Goal: Book appointment/travel/reservation

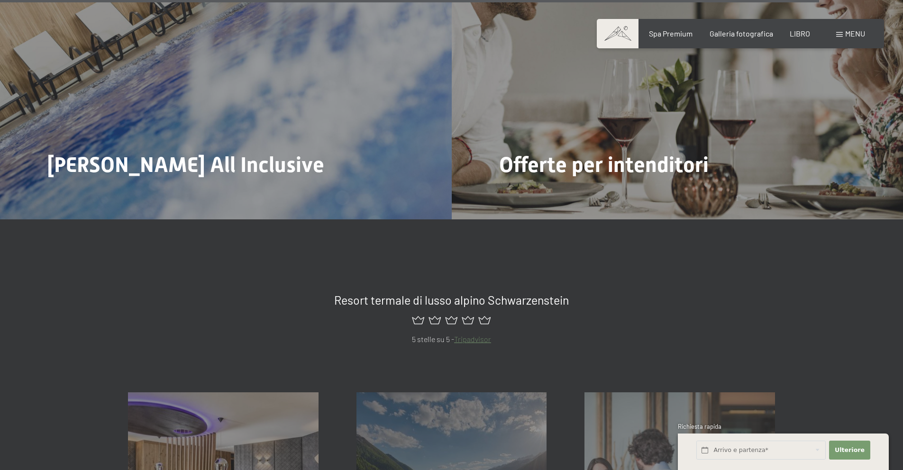
scroll to position [4826, 0]
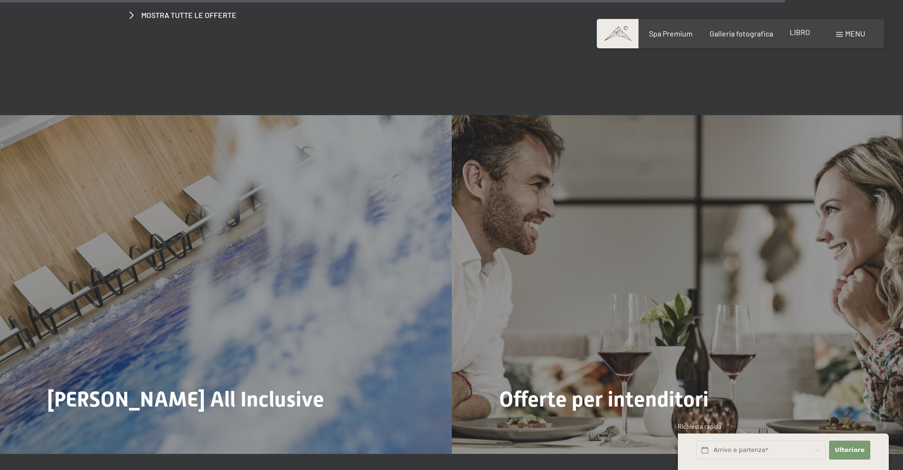
click at [802, 34] on font "LIBRO" at bounding box center [800, 31] width 20 height 9
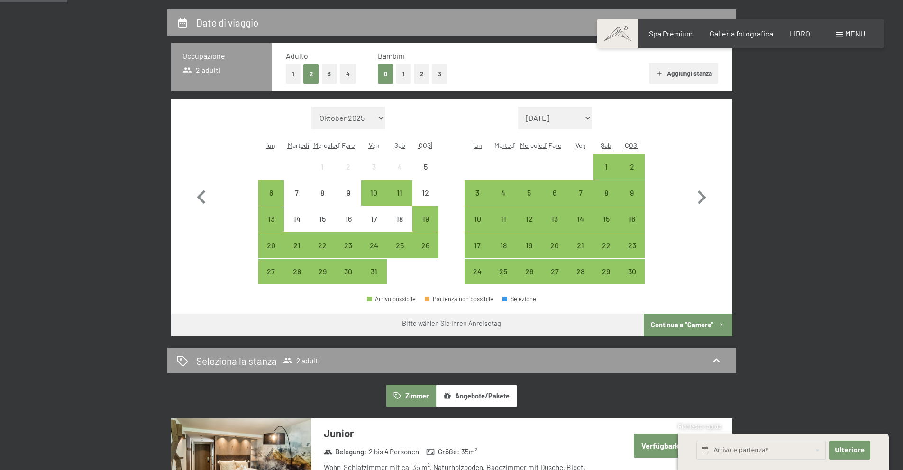
scroll to position [223, 0]
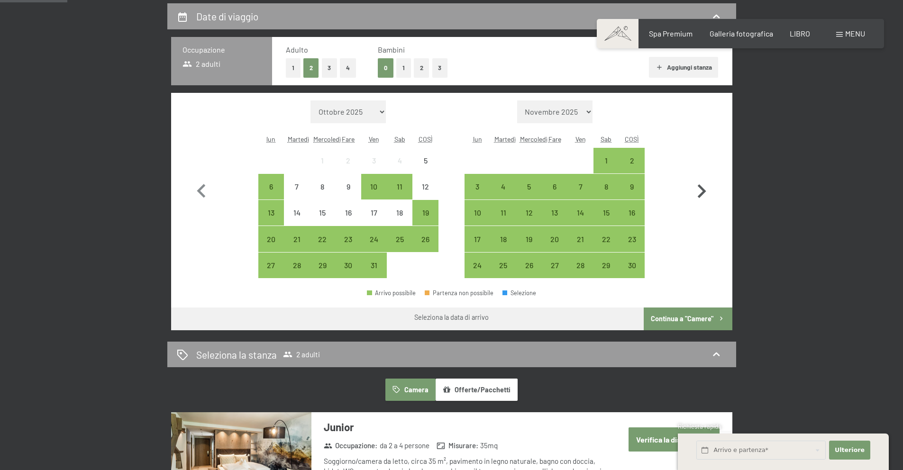
click at [703, 190] on icon "button" at bounding box center [702, 191] width 9 height 14
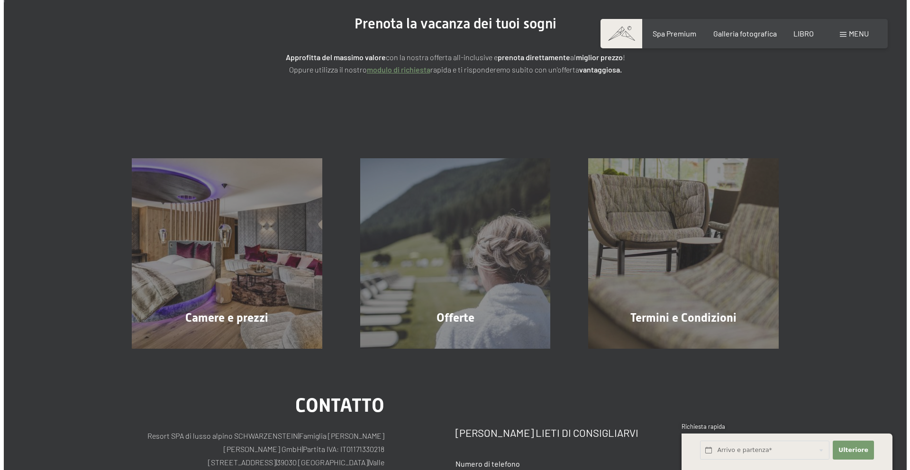
scroll to position [0, 0]
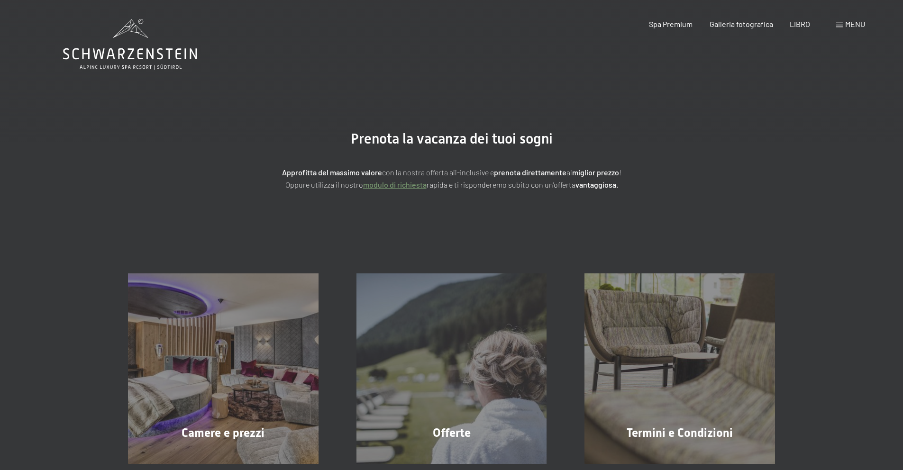
click at [840, 27] on span at bounding box center [839, 25] width 7 height 5
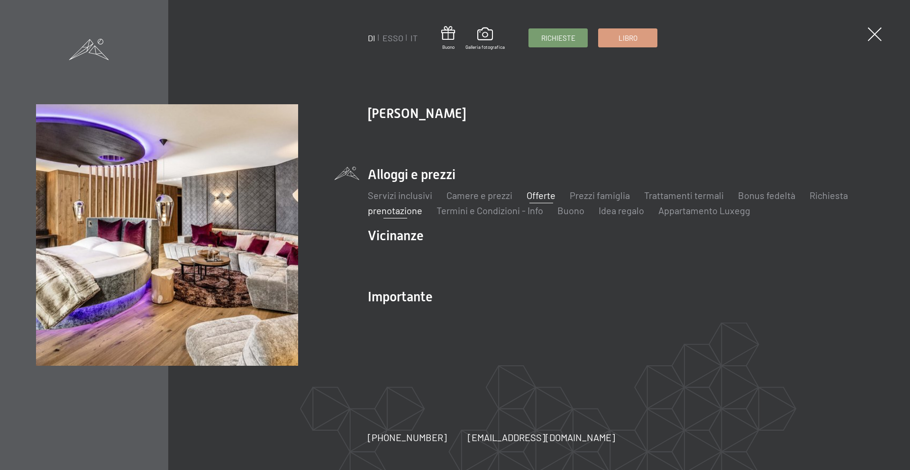
click at [548, 197] on font "Offerte" at bounding box center [541, 195] width 29 height 11
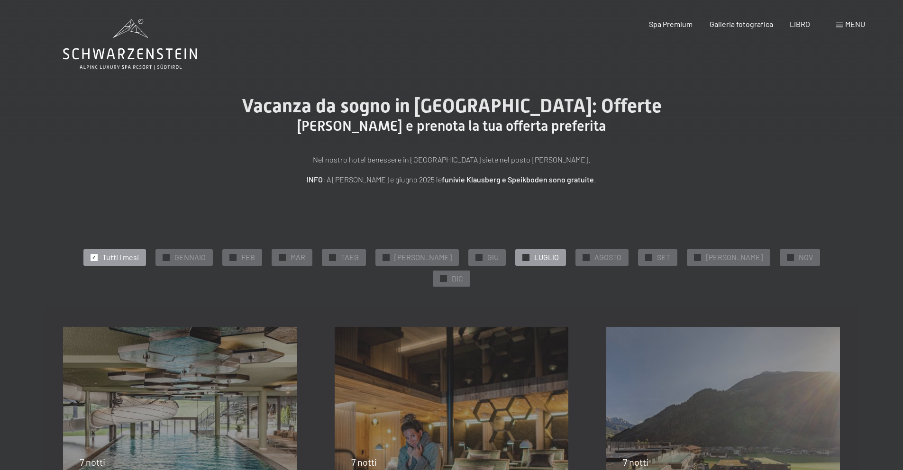
click at [538, 262] on span "LUGLIO" at bounding box center [546, 257] width 25 height 10
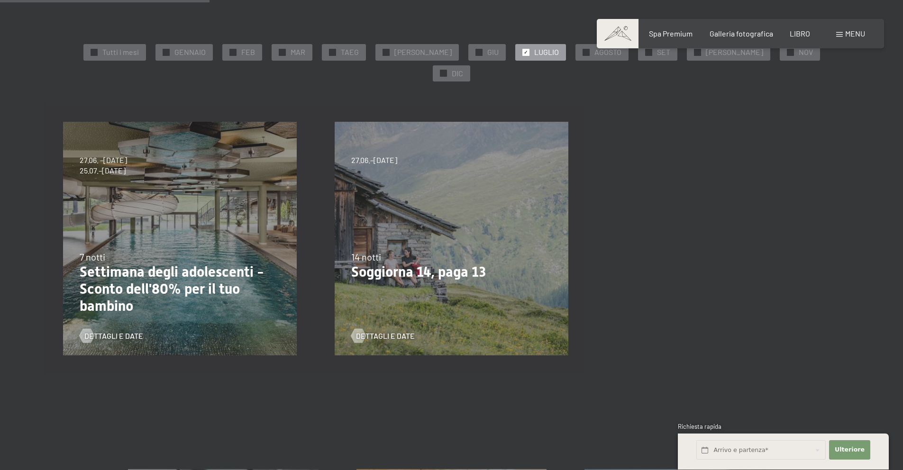
scroll to position [159, 0]
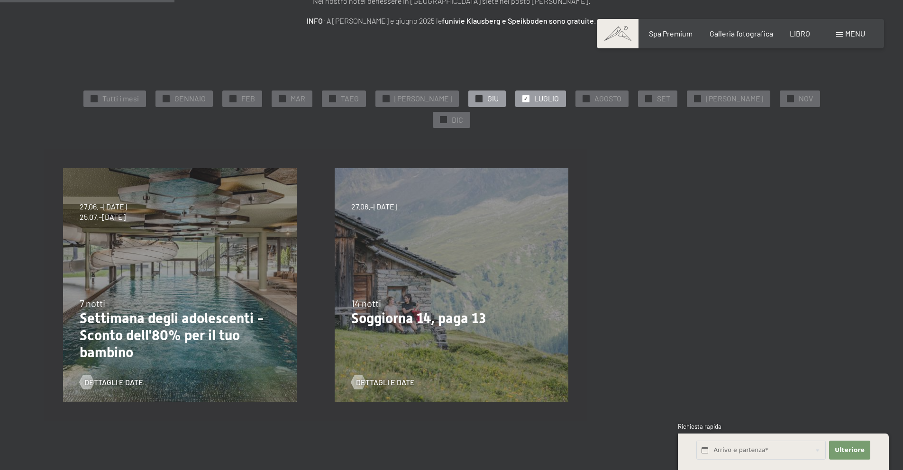
click at [468, 104] on div "✓ GIU" at bounding box center [486, 99] width 37 height 16
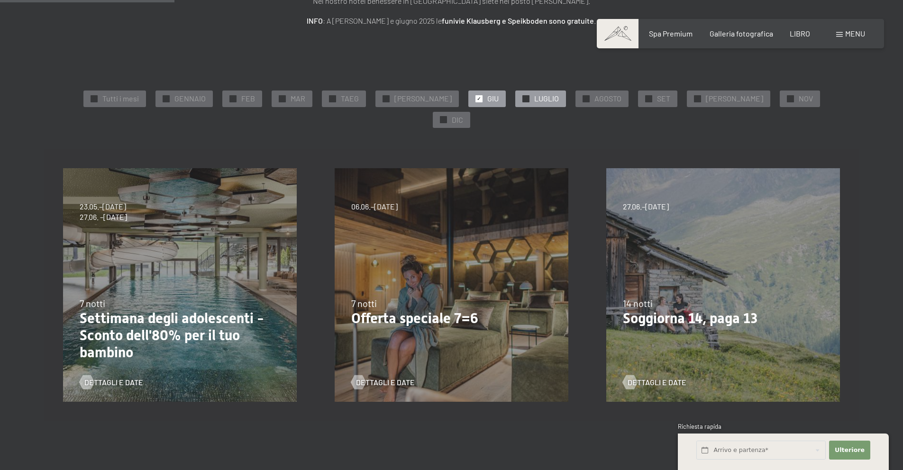
click at [534, 100] on font "LUGLIO" at bounding box center [546, 98] width 25 height 9
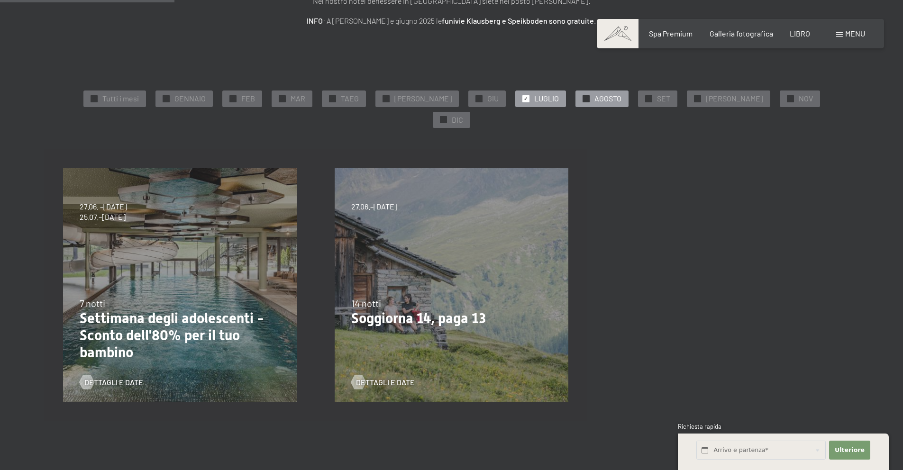
click at [575, 104] on div "✓ AGOSTO" at bounding box center [601, 99] width 53 height 16
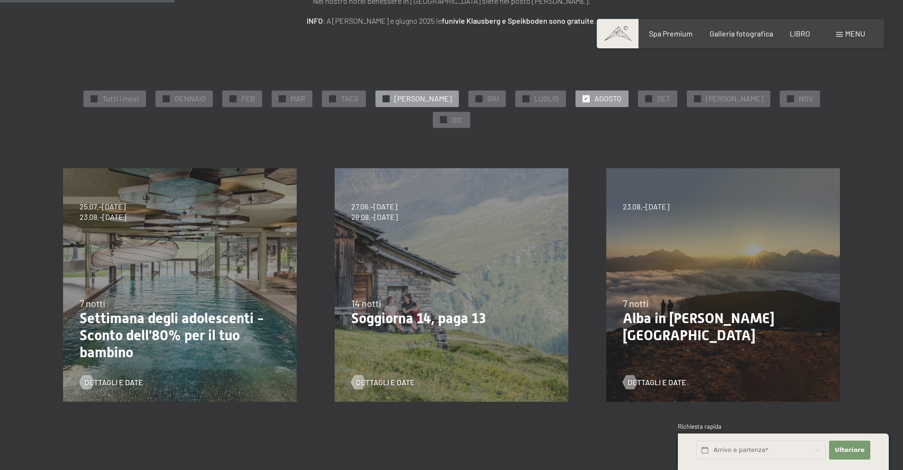
click at [419, 103] on span "MAGGIO" at bounding box center [422, 98] width 57 height 10
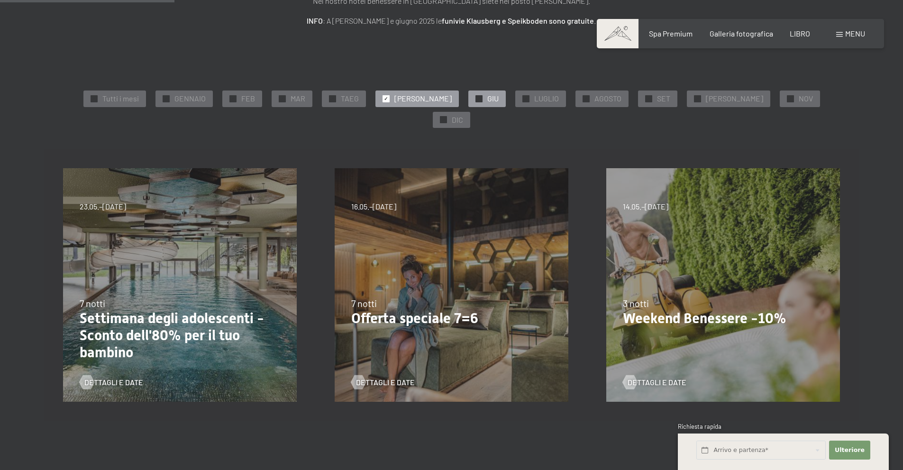
click at [487, 102] on font "GIU" at bounding box center [492, 98] width 11 height 9
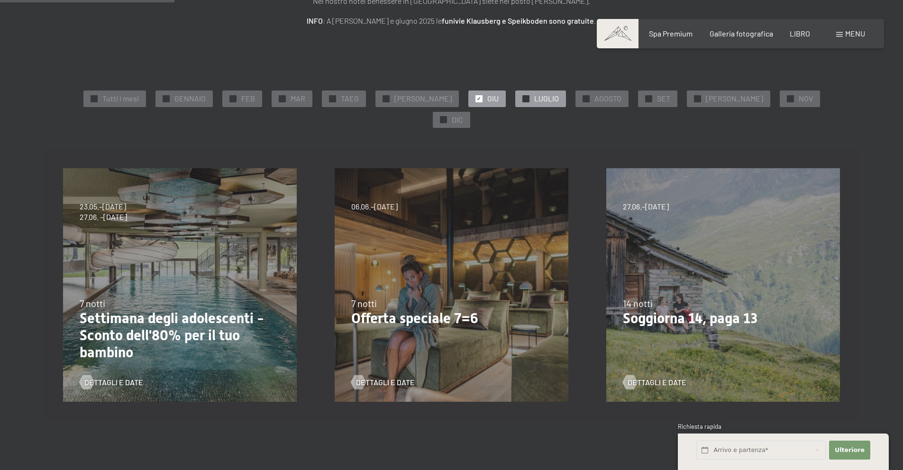
click at [519, 104] on div "✓ LUGLIO" at bounding box center [540, 99] width 51 height 16
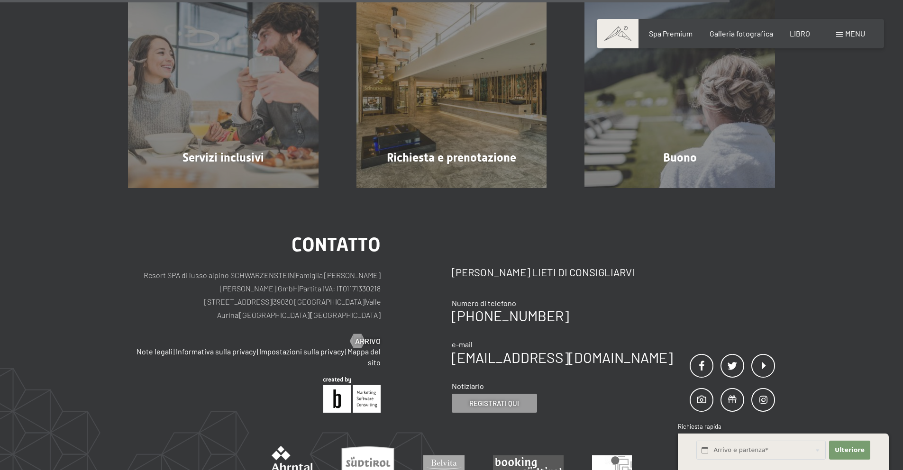
scroll to position [633, 0]
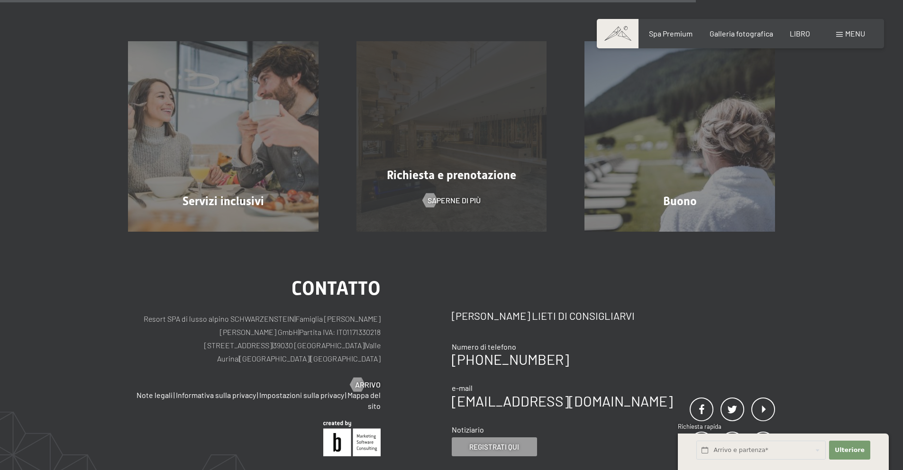
click at [483, 168] on font "Richiesta e prenotazione" at bounding box center [451, 175] width 129 height 14
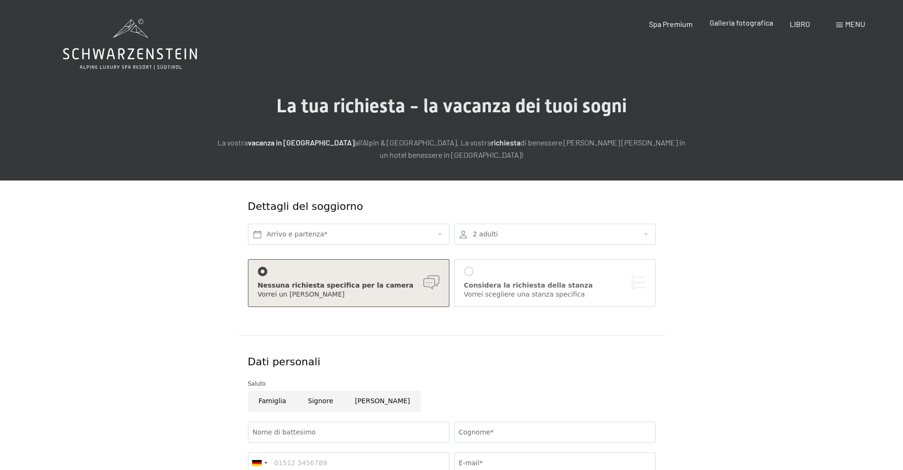
click at [734, 24] on font "Galleria fotografica" at bounding box center [741, 22] width 64 height 9
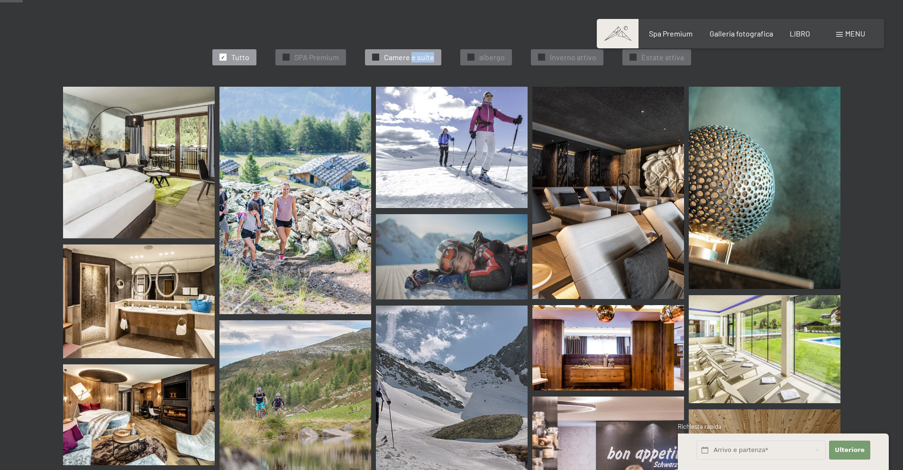
click at [416, 51] on div "✓ Camere e suite" at bounding box center [403, 57] width 76 height 16
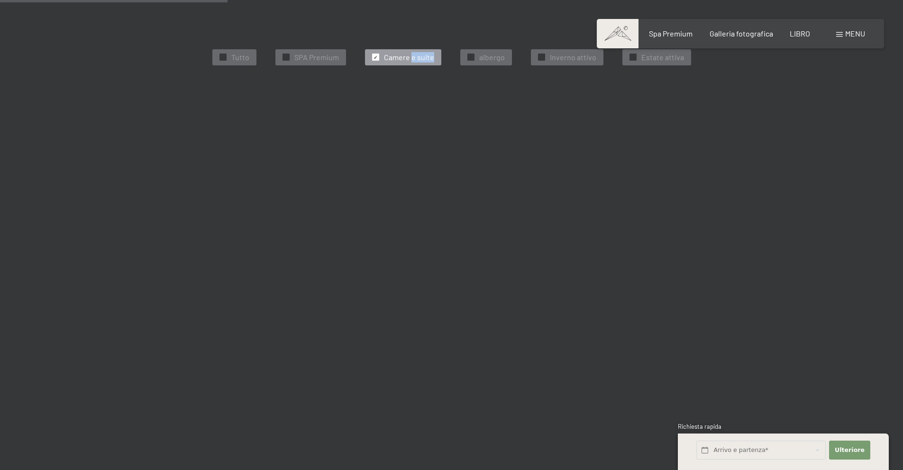
scroll to position [251, 0]
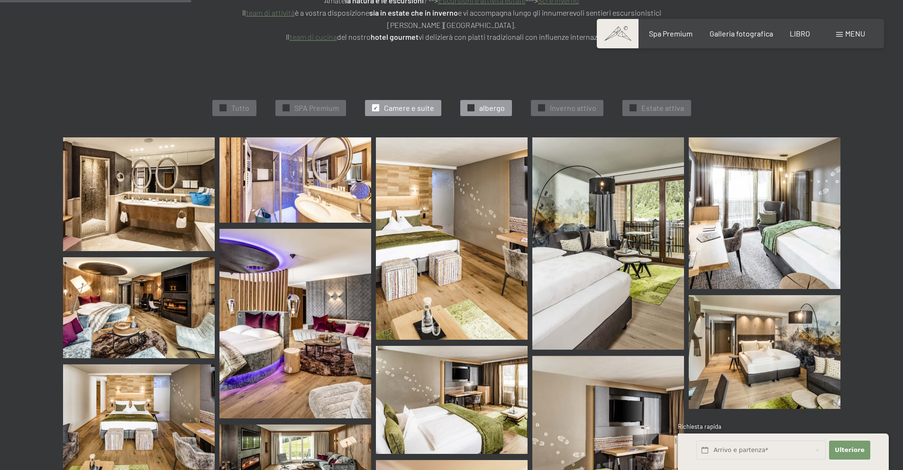
click at [482, 103] on font "albergo" at bounding box center [492, 107] width 26 height 9
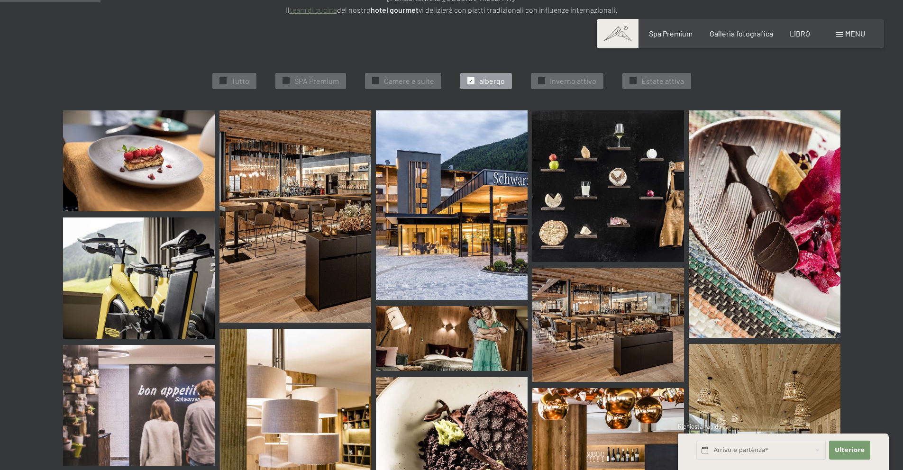
scroll to position [98, 0]
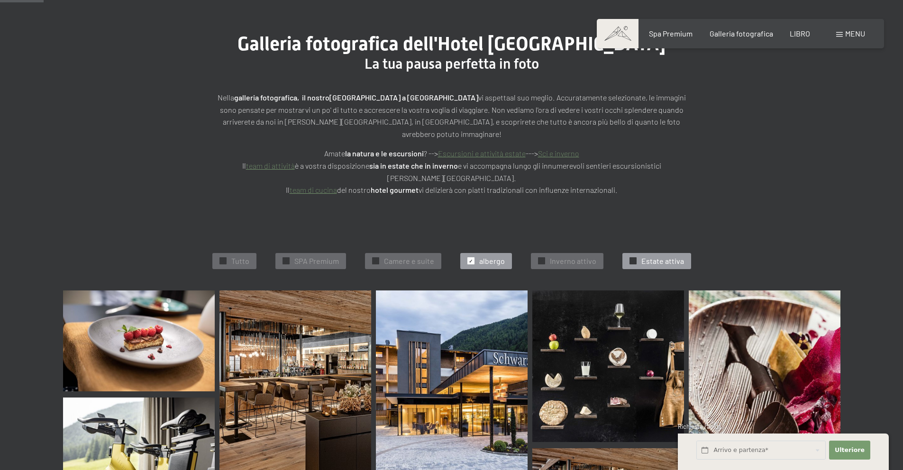
click at [622, 254] on div "✓ Estate attiva" at bounding box center [656, 261] width 69 height 16
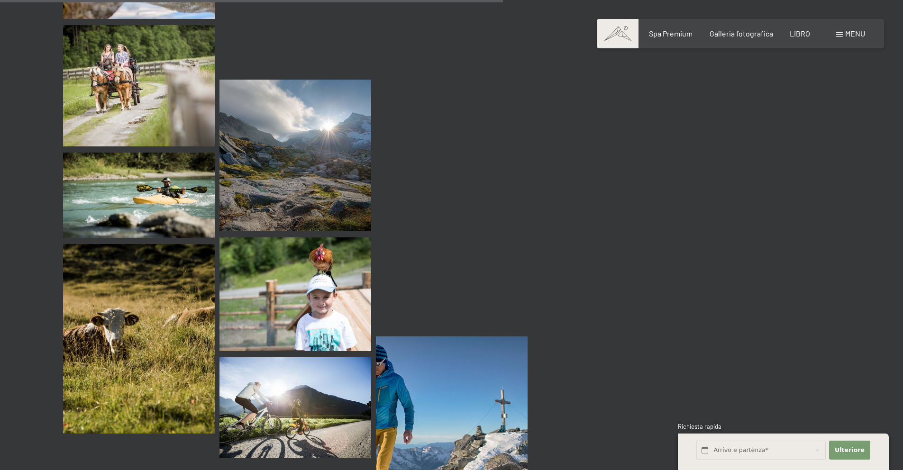
scroll to position [1194, 0]
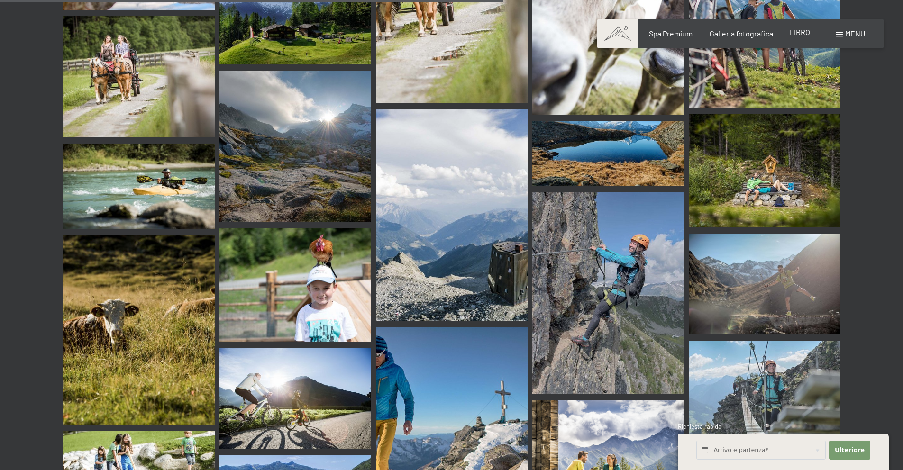
click at [799, 35] on font "LIBRO" at bounding box center [800, 31] width 20 height 9
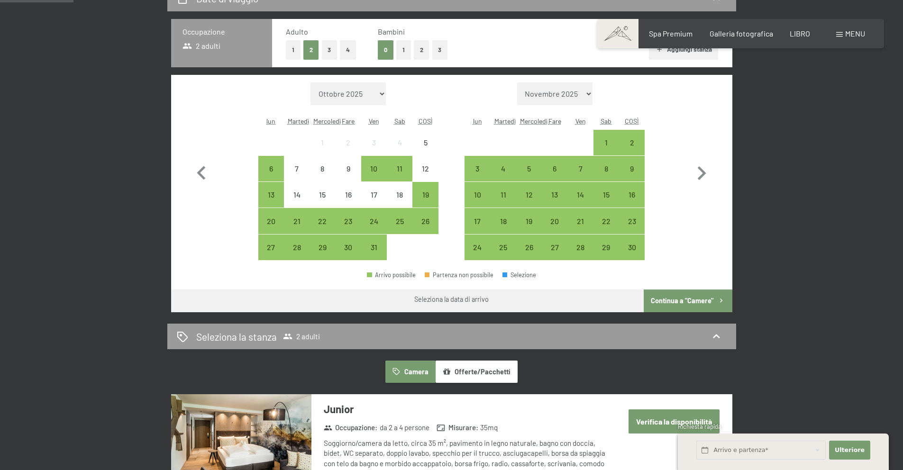
scroll to position [137, 0]
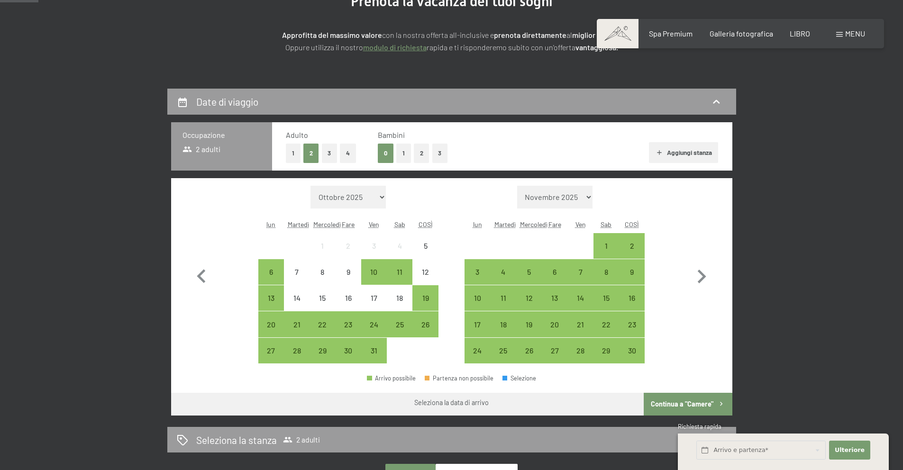
click at [585, 350] on div "28" at bounding box center [580, 359] width 24 height 24
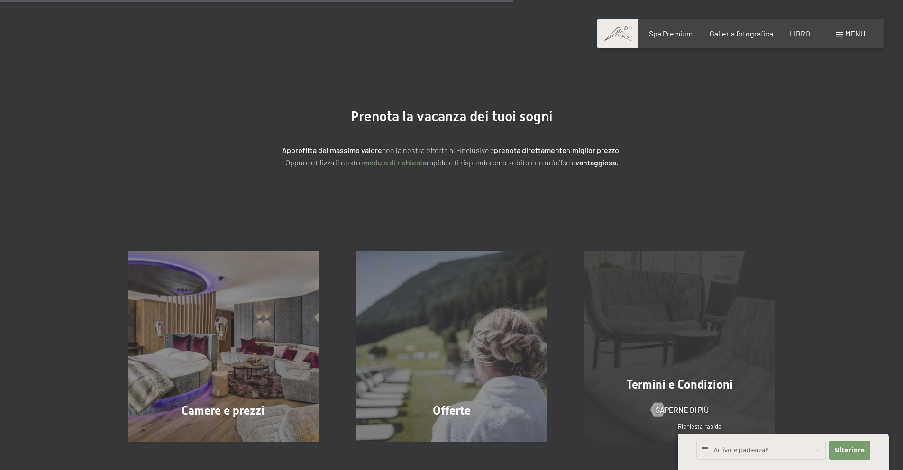
scroll to position [0, 0]
